Goal: Book appointment/travel/reservation

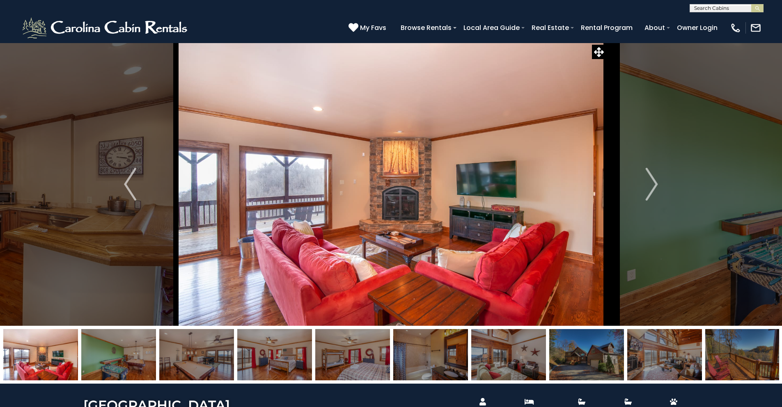
scroll to position [0, 0]
click at [722, 7] on input "text" at bounding box center [726, 9] width 72 height 8
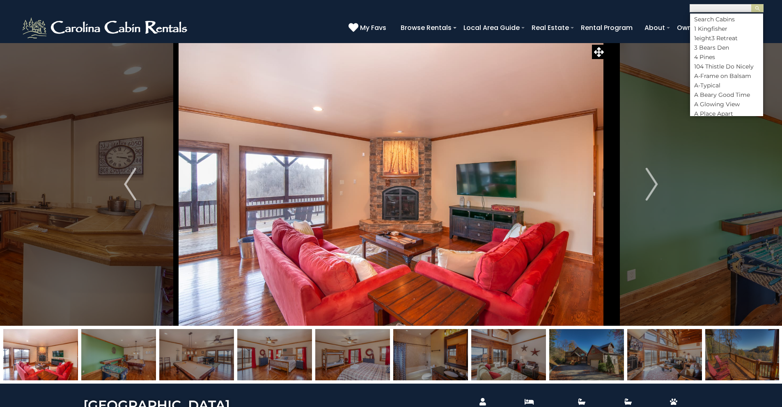
scroll to position [2, 0]
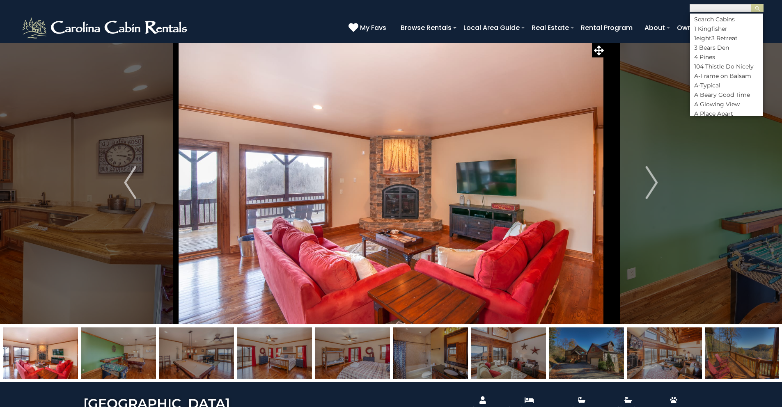
click at [719, 8] on input "text" at bounding box center [726, 9] width 72 height 8
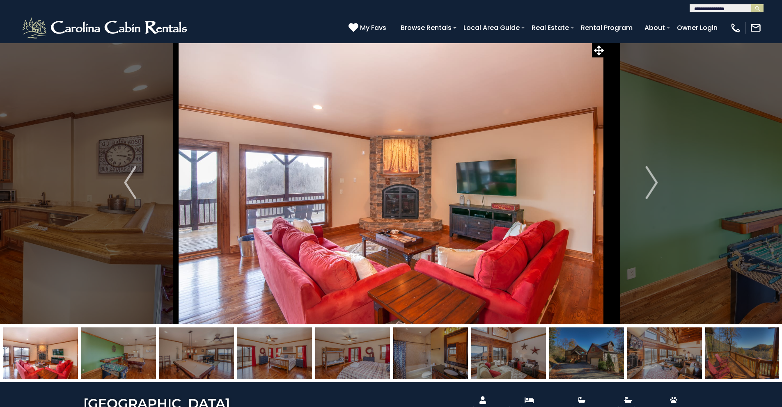
type input "**********"
click at [695, 9] on input "text" at bounding box center [726, 9] width 72 height 8
click at [734, 20] on em "[GEOGRAPHIC_DATA]" at bounding box center [725, 19] width 63 height 7
click at [751, 4] on button "submit" at bounding box center [757, 8] width 12 height 8
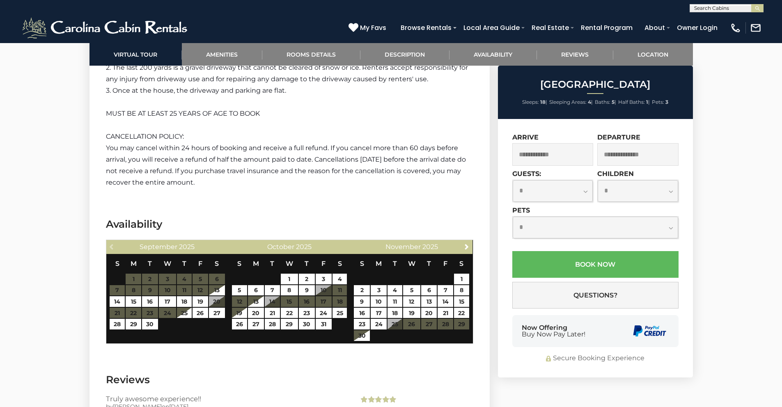
scroll to position [0, 0]
click at [699, 9] on input "text" at bounding box center [726, 9] width 72 height 8
type input "******"
click at [737, 22] on li "New Ri ver Lure" at bounding box center [726, 19] width 73 height 7
click at [751, 4] on button "submit" at bounding box center [757, 8] width 12 height 8
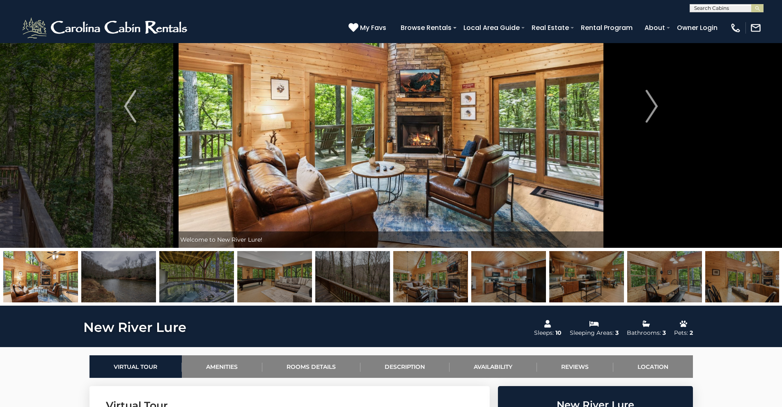
scroll to position [61, 0]
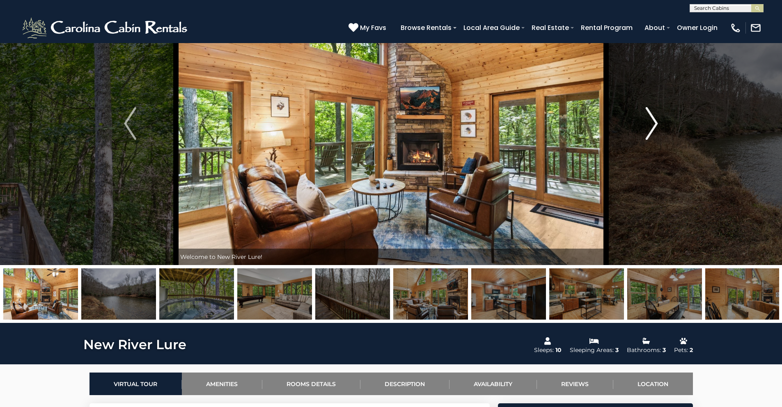
click at [658, 120] on button "Next" at bounding box center [652, 123] width 92 height 283
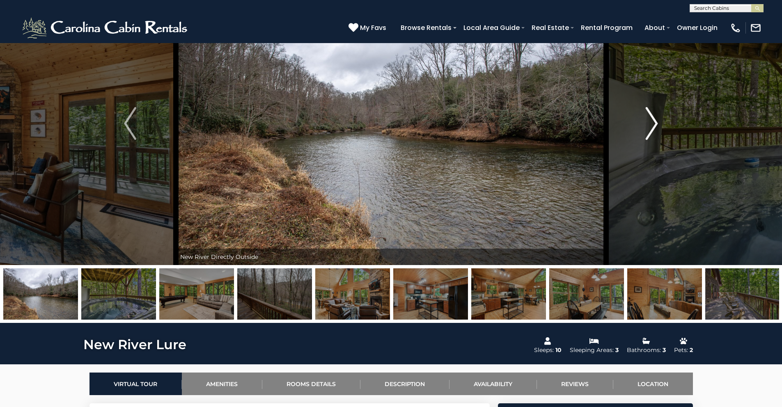
click at [655, 121] on img "Next" at bounding box center [652, 123] width 12 height 33
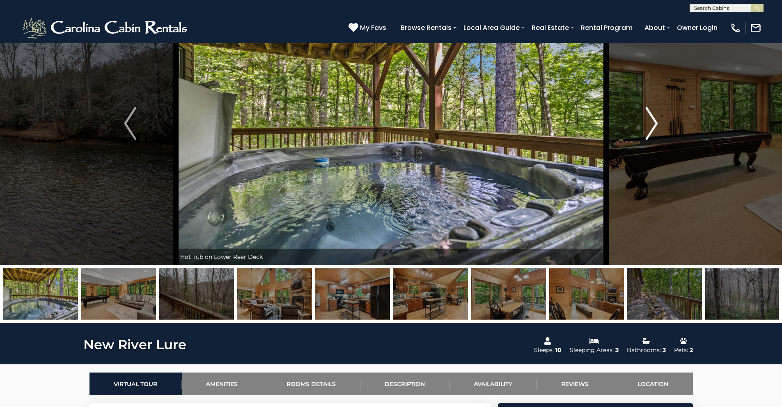
click at [654, 121] on img "Next" at bounding box center [652, 123] width 12 height 33
